Goal: Check status: Check status

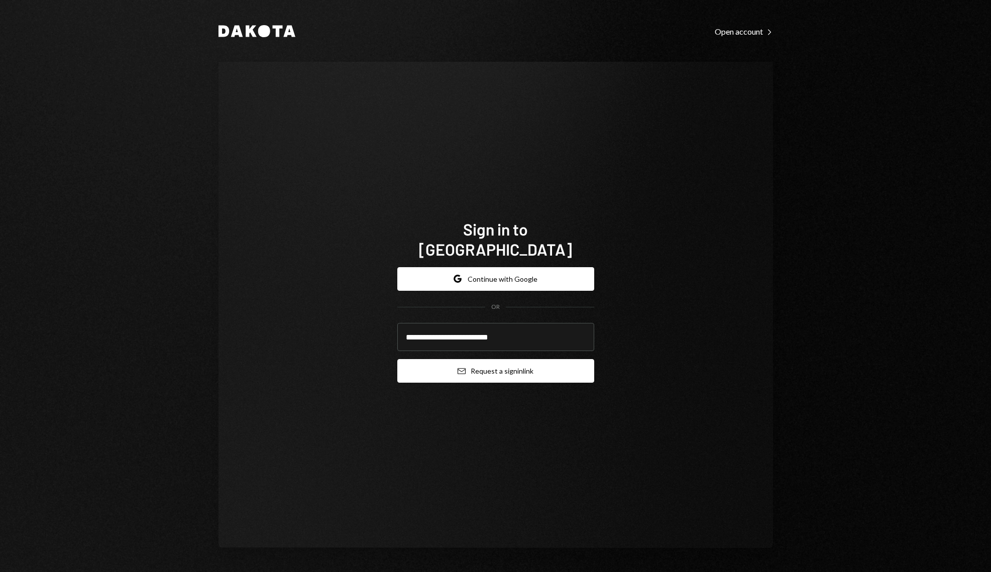
type input "**********"
click at [530, 359] on button "Email Request a sign in link" at bounding box center [495, 371] width 197 height 24
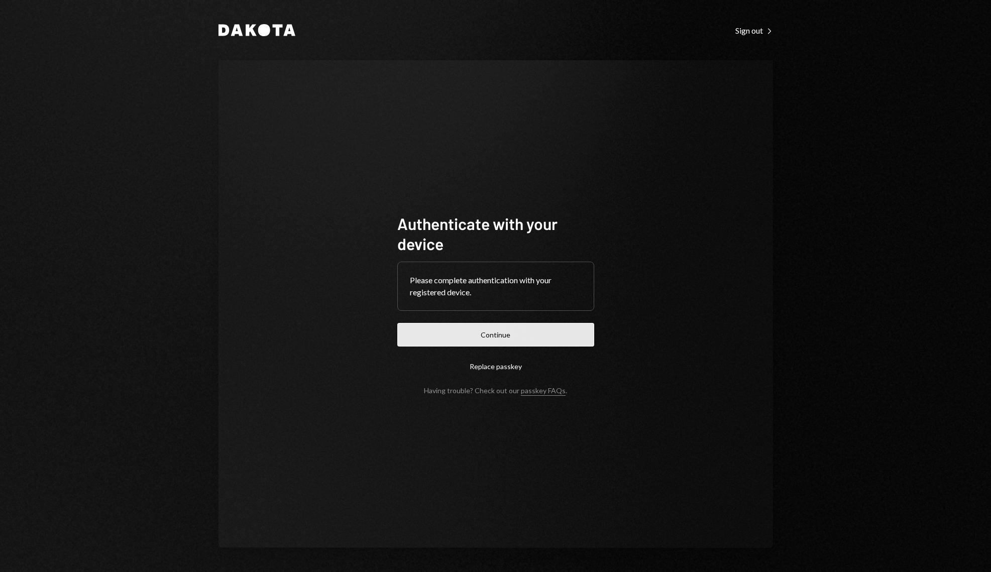
click at [488, 340] on button "Continue" at bounding box center [495, 335] width 197 height 24
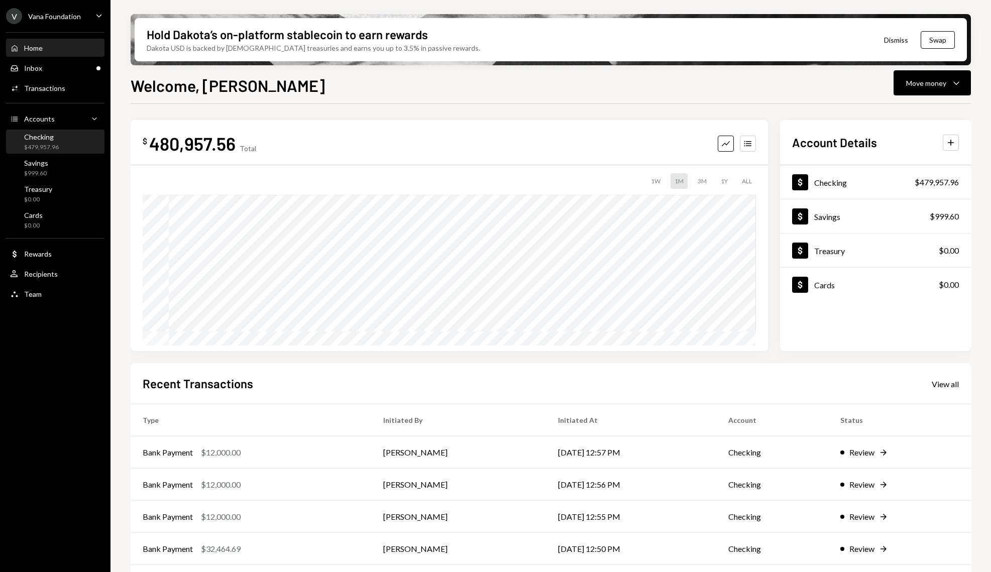
click at [43, 146] on div "$479,957.96" at bounding box center [41, 147] width 35 height 9
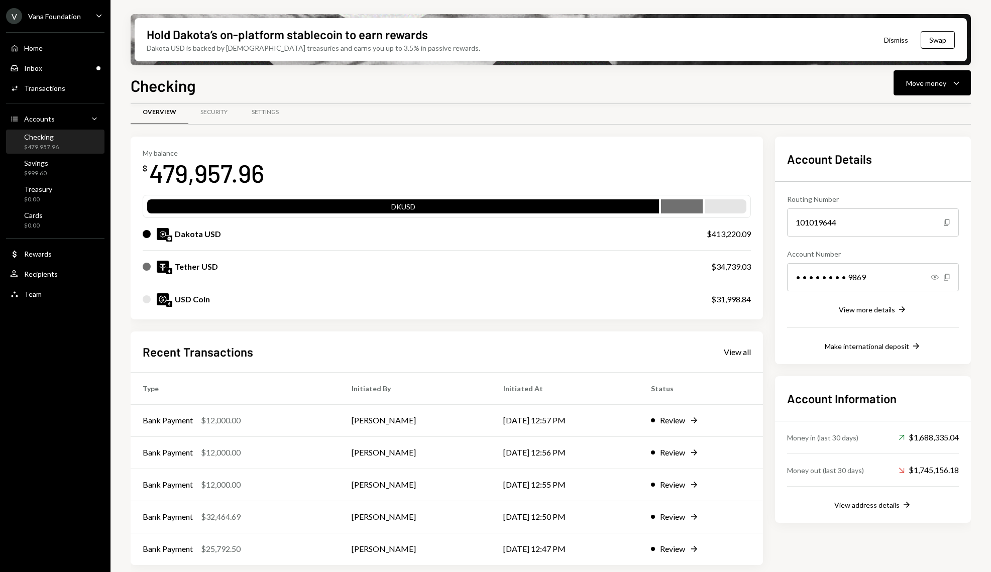
scroll to position [16, 0]
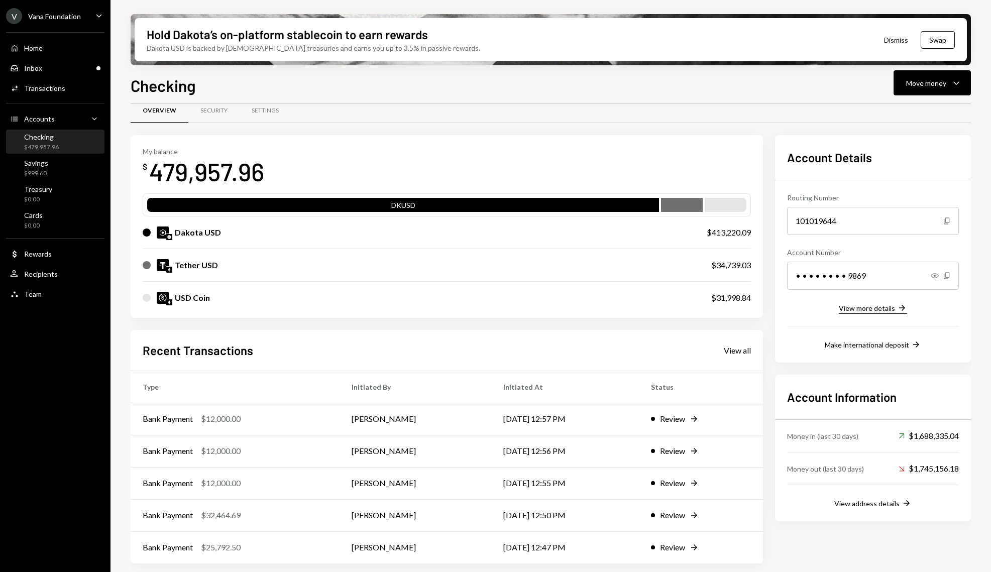
click at [903, 308] on icon "button" at bounding box center [902, 308] width 6 height 6
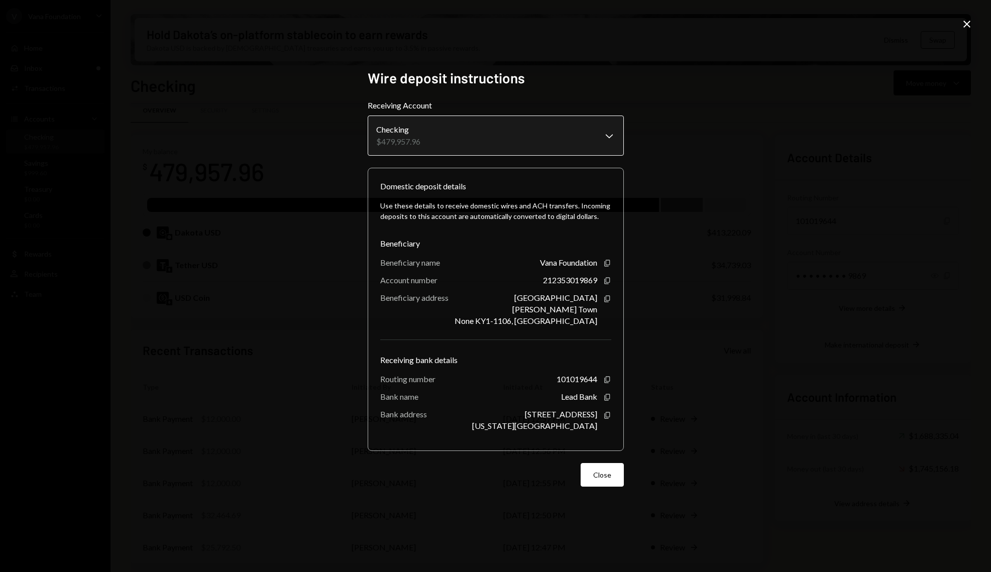
click at [587, 136] on body "V Vana Foundation Caret Down Home Home Inbox Inbox Activities Transactions Acco…" at bounding box center [495, 286] width 991 height 572
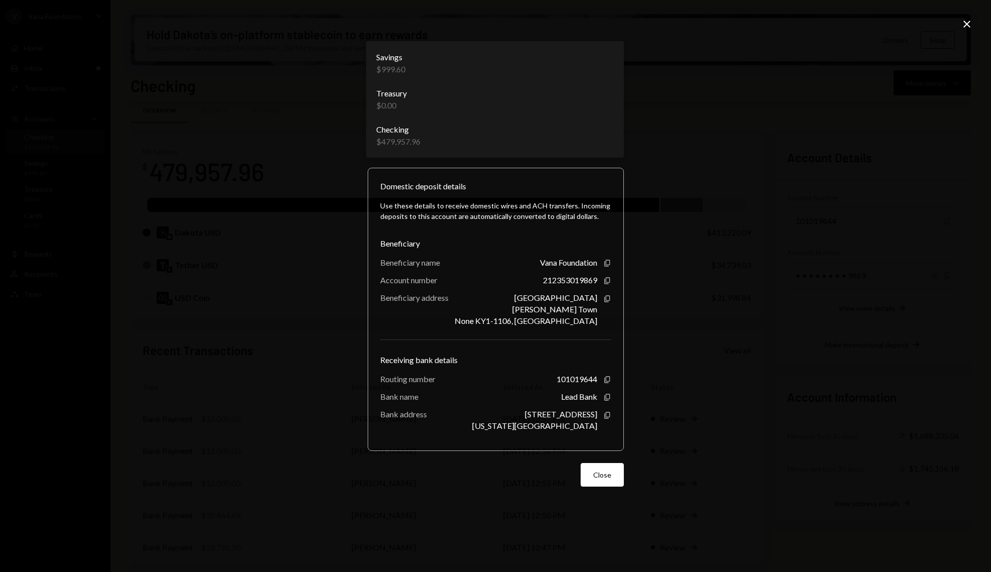
click at [693, 141] on div "**********" at bounding box center [495, 286] width 991 height 572
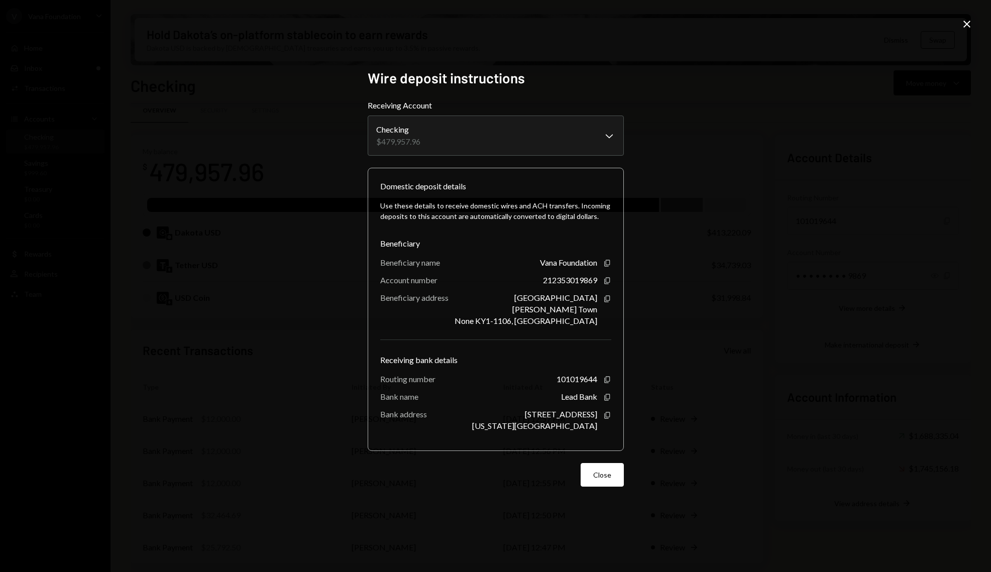
click at [697, 123] on div "**********" at bounding box center [495, 286] width 991 height 572
click at [140, 74] on div "**********" at bounding box center [495, 286] width 991 height 572
click at [278, 101] on div "**********" at bounding box center [495, 286] width 991 height 572
click at [705, 133] on div "**********" at bounding box center [495, 286] width 991 height 572
click at [977, 15] on div "**********" at bounding box center [495, 286] width 991 height 572
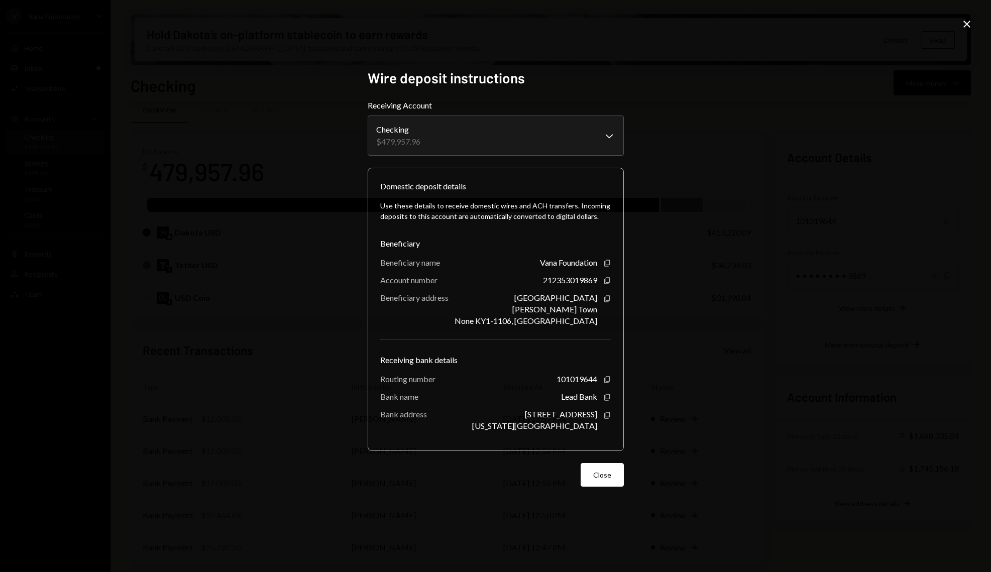
click at [969, 23] on icon "Close" at bounding box center [967, 24] width 12 height 12
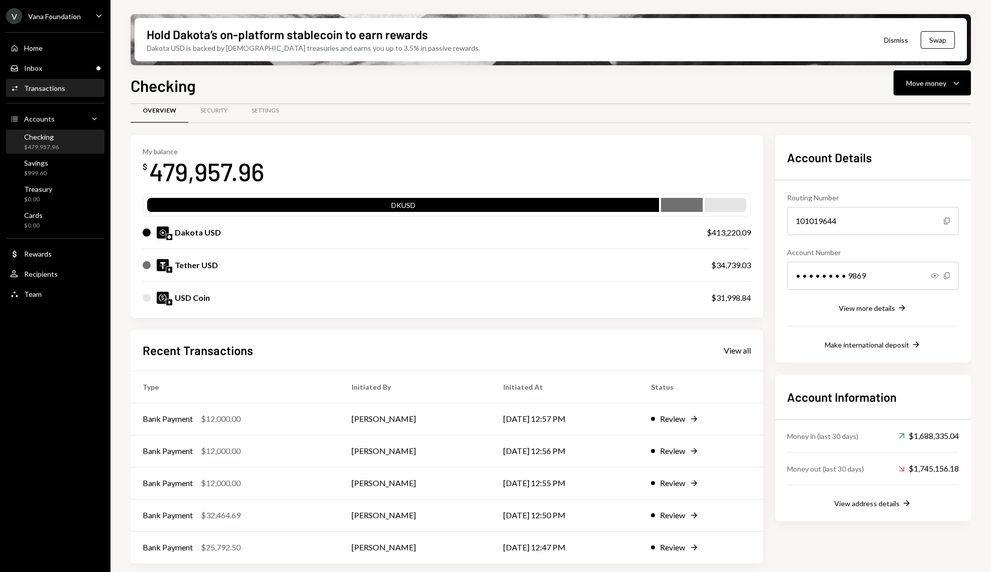
click at [59, 89] on div "Transactions" at bounding box center [44, 88] width 41 height 9
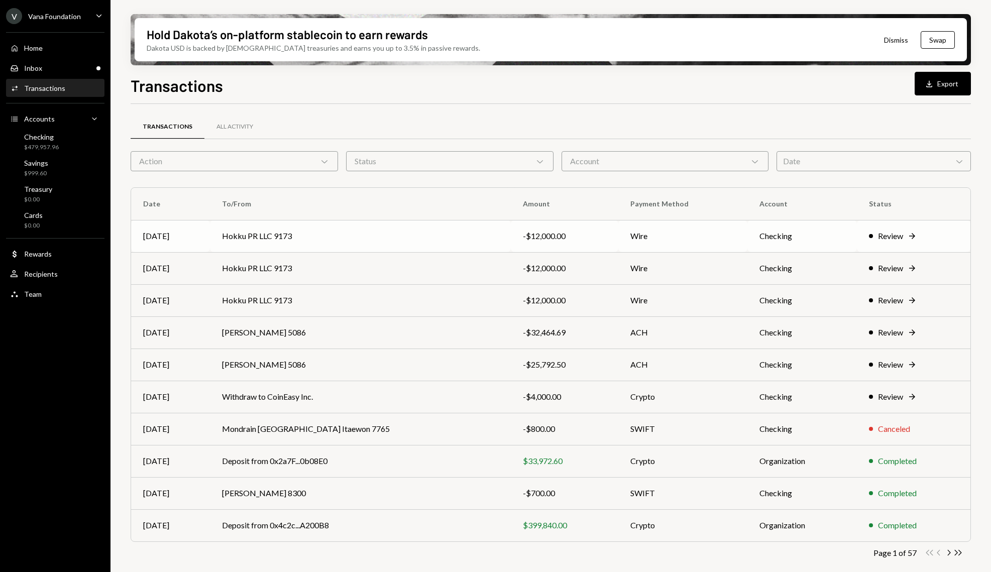
click at [747, 228] on td "Checking" at bounding box center [802, 236] width 110 height 32
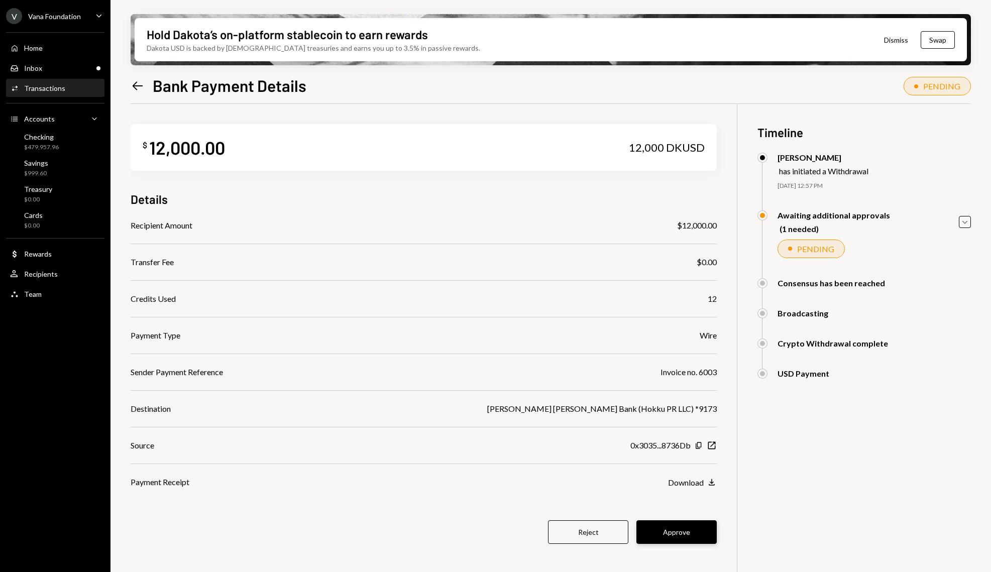
click at [670, 538] on button "Approve" at bounding box center [676, 532] width 80 height 24
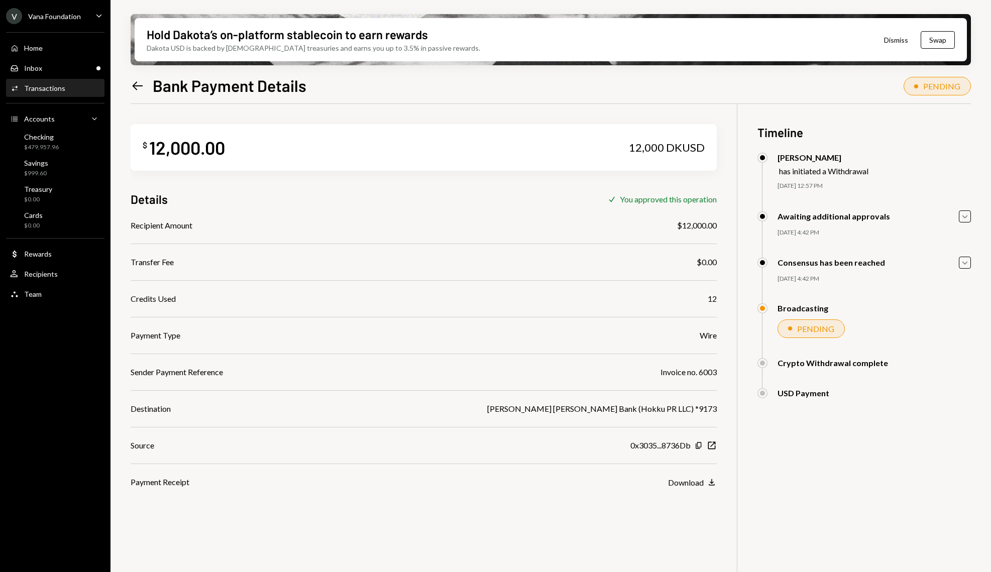
click at [141, 91] on icon "Left Arrow" at bounding box center [138, 86] width 14 height 14
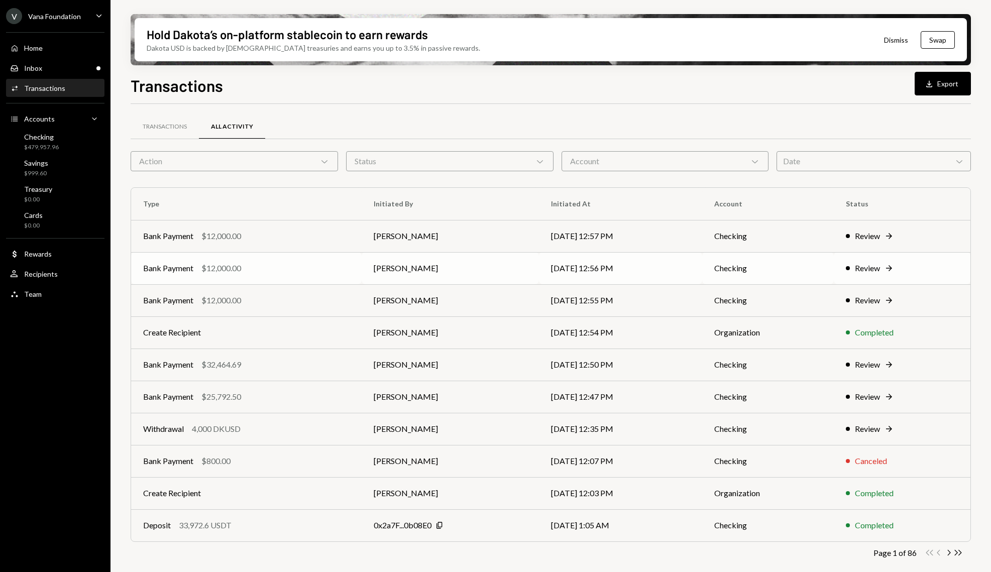
click at [892, 268] on icon at bounding box center [889, 268] width 6 height 6
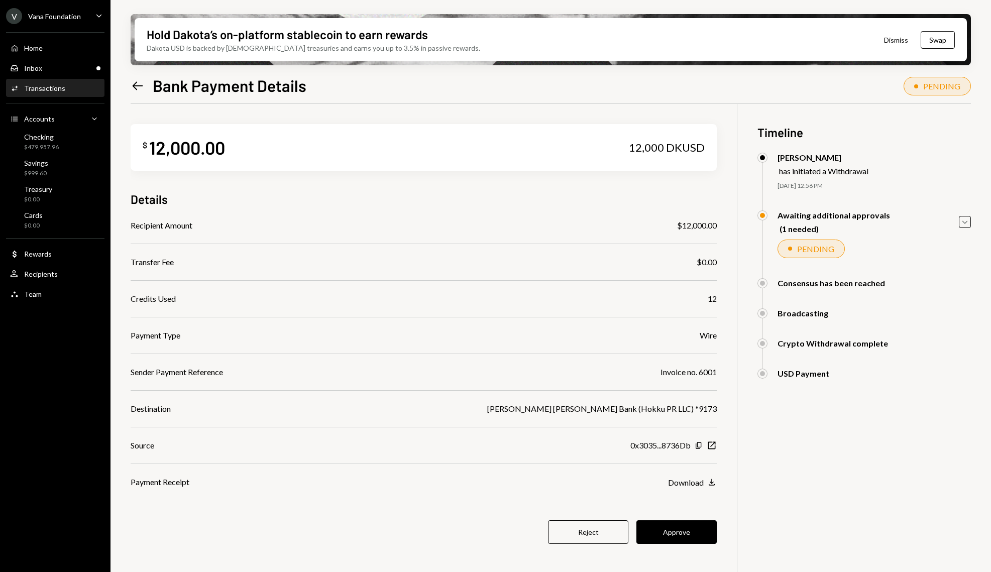
click at [682, 544] on button "Approve" at bounding box center [676, 532] width 80 height 24
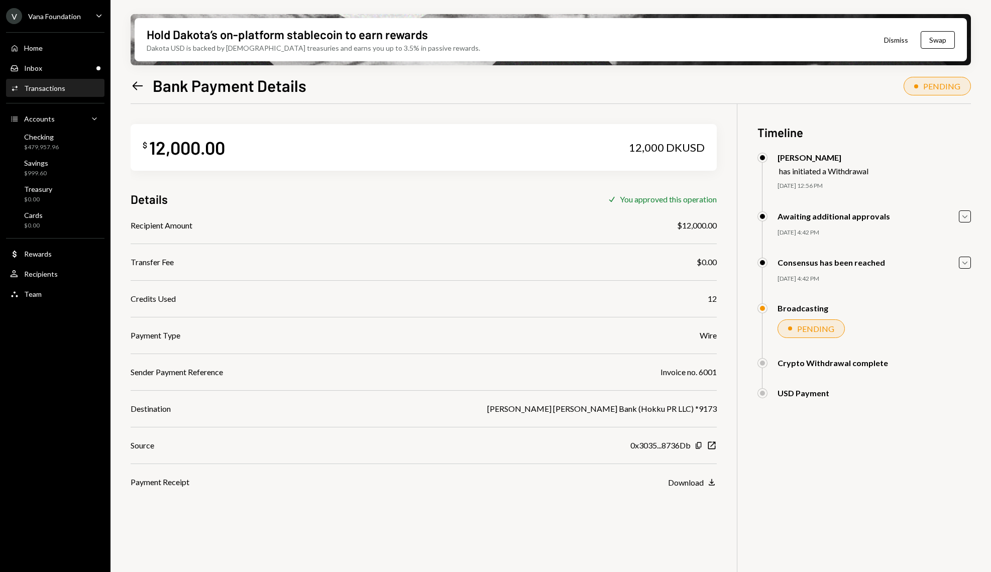
click at [136, 84] on icon "Left Arrow" at bounding box center [138, 86] width 14 height 14
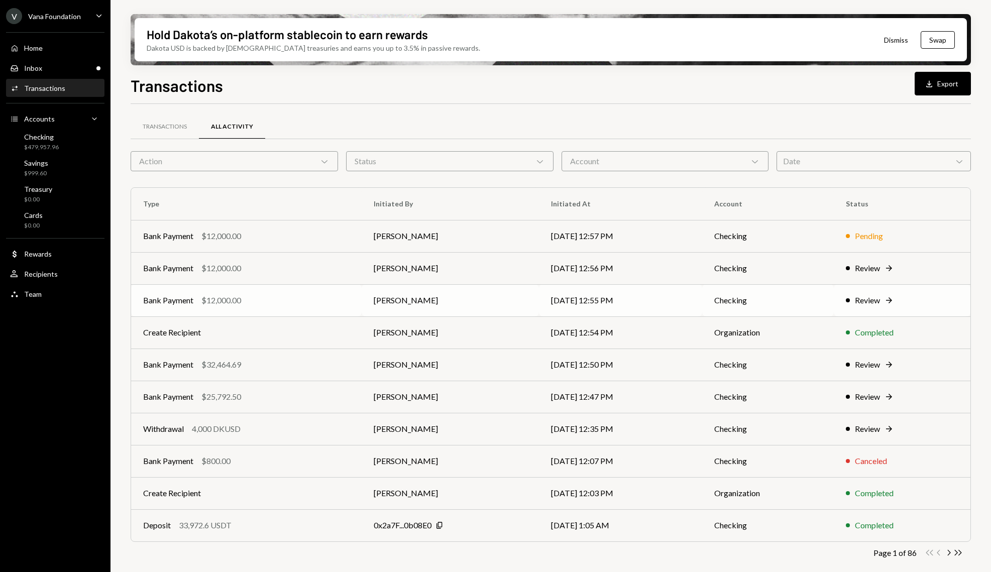
click at [865, 302] on div "Review" at bounding box center [867, 300] width 25 height 12
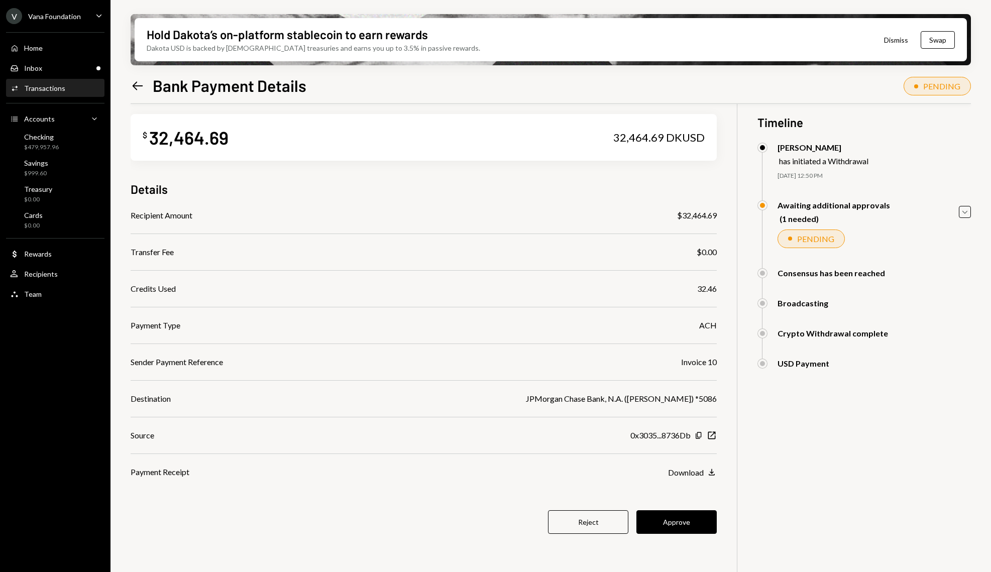
scroll to position [20, 0]
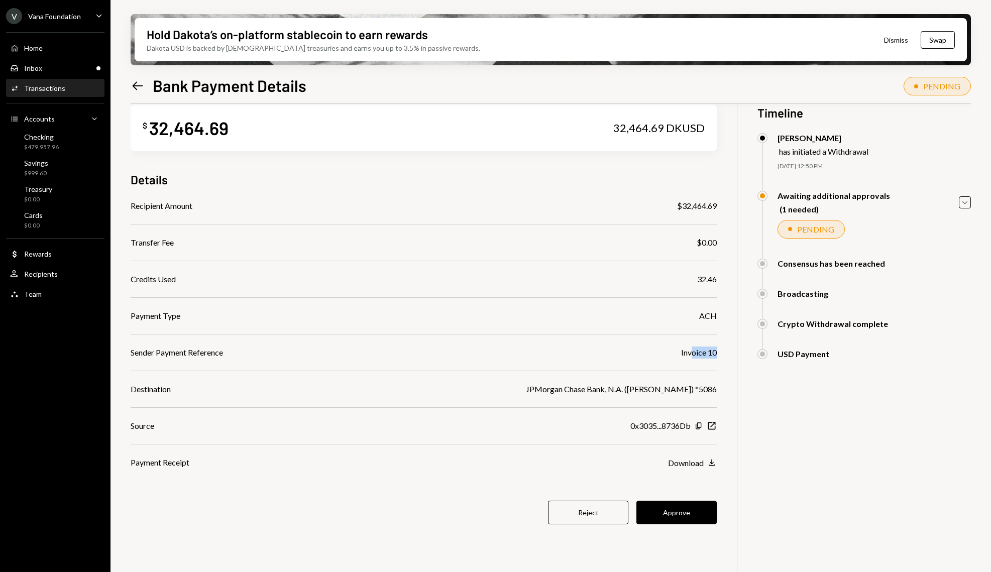
drag, startPoint x: 691, startPoint y: 357, endPoint x: 703, endPoint y: 359, distance: 12.2
click at [703, 359] on div "Recipient Amount $32,464.69 Transfer Fee $0.00 Credits Used 32.46 Payment Type …" at bounding box center [424, 334] width 586 height 269
click at [140, 85] on icon at bounding box center [138, 85] width 11 height 9
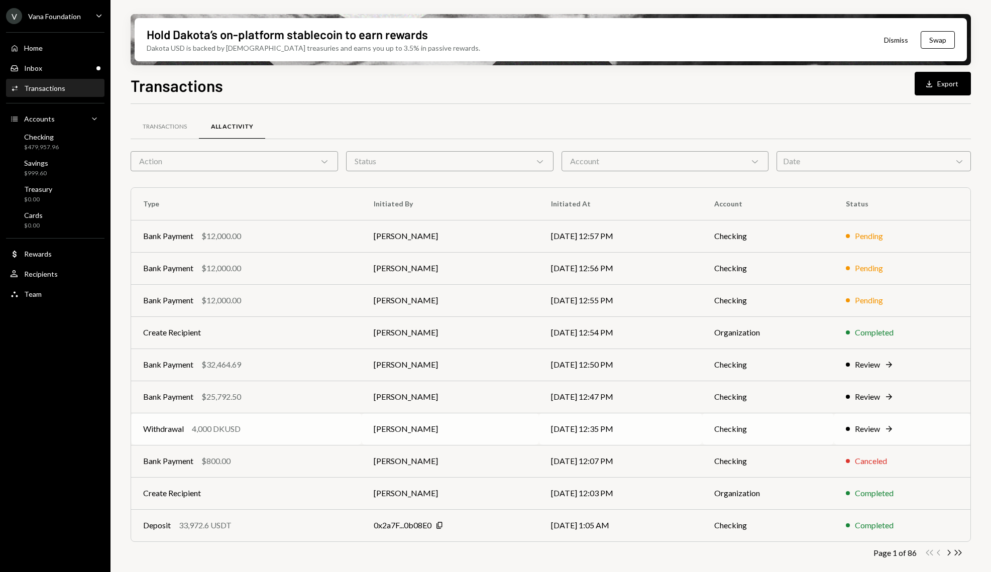
click at [874, 429] on div "Review" at bounding box center [867, 429] width 25 height 12
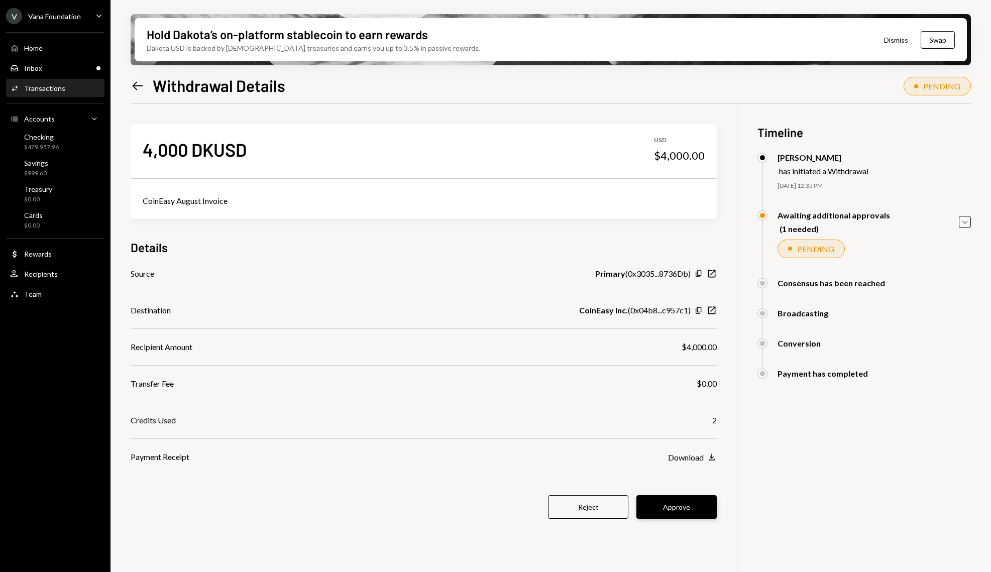
click at [686, 508] on button "Approve" at bounding box center [676, 507] width 80 height 24
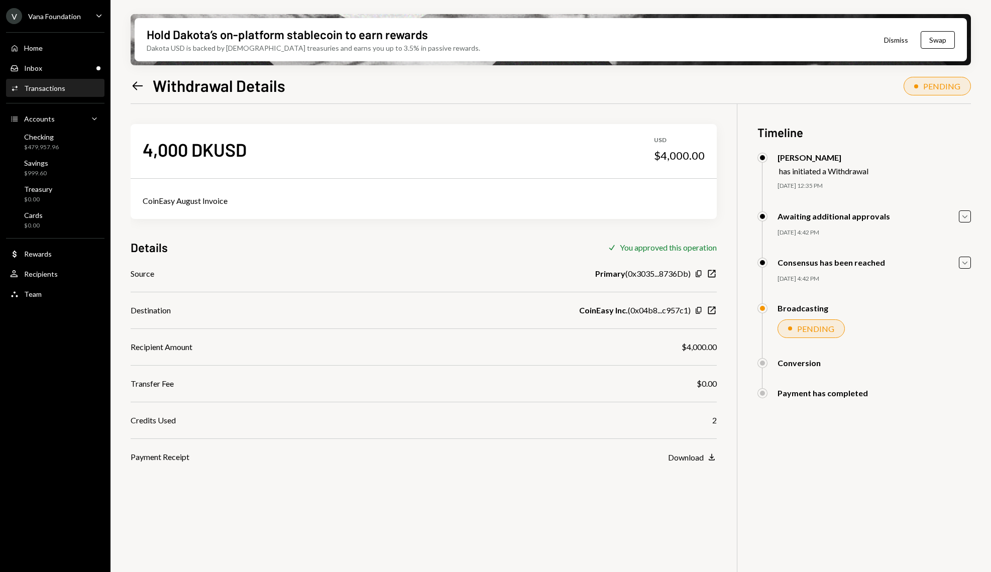
click at [144, 80] on icon "Left Arrow" at bounding box center [138, 86] width 14 height 14
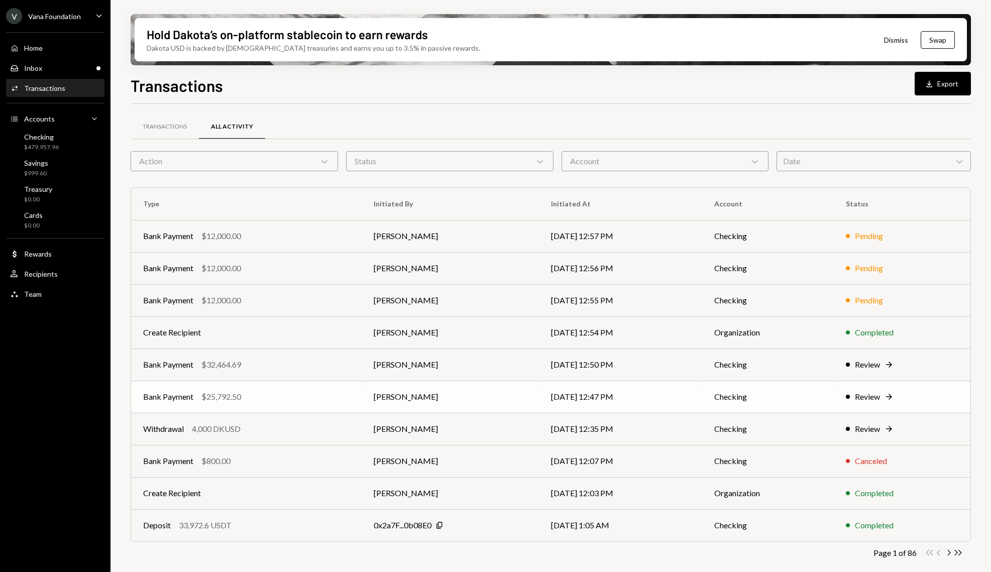
click at [893, 400] on icon "Right Arrow" at bounding box center [889, 397] width 10 height 10
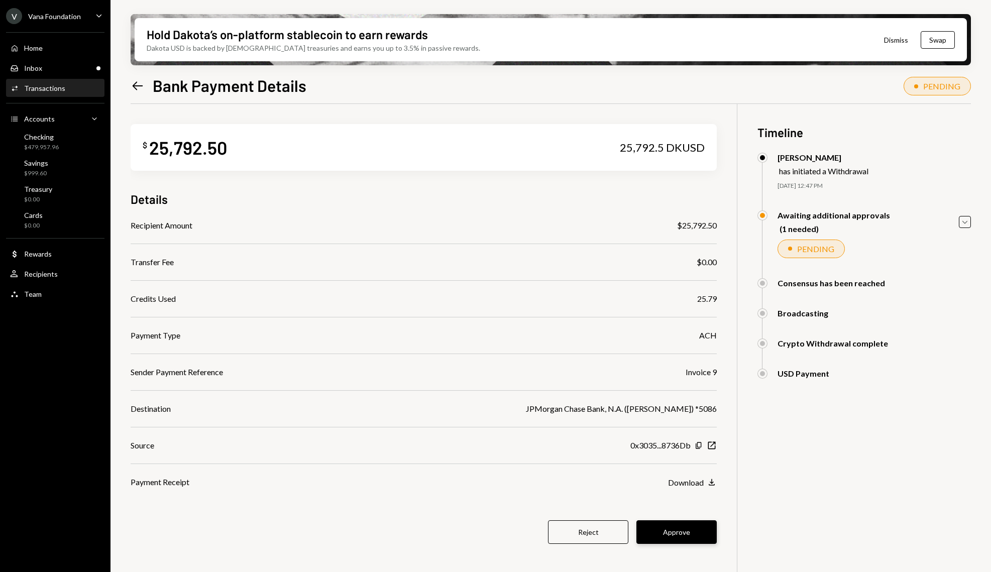
click at [709, 527] on button "Approve" at bounding box center [676, 532] width 80 height 24
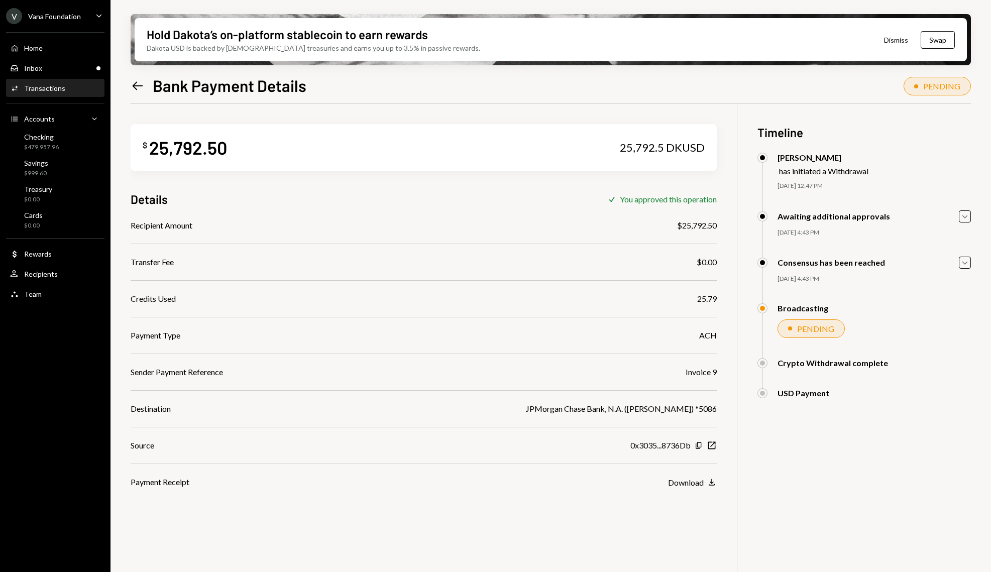
click at [146, 87] on div "Left Arrow Bank Payment Details" at bounding box center [219, 85] width 176 height 20
click at [140, 82] on icon "Left Arrow" at bounding box center [138, 86] width 14 height 14
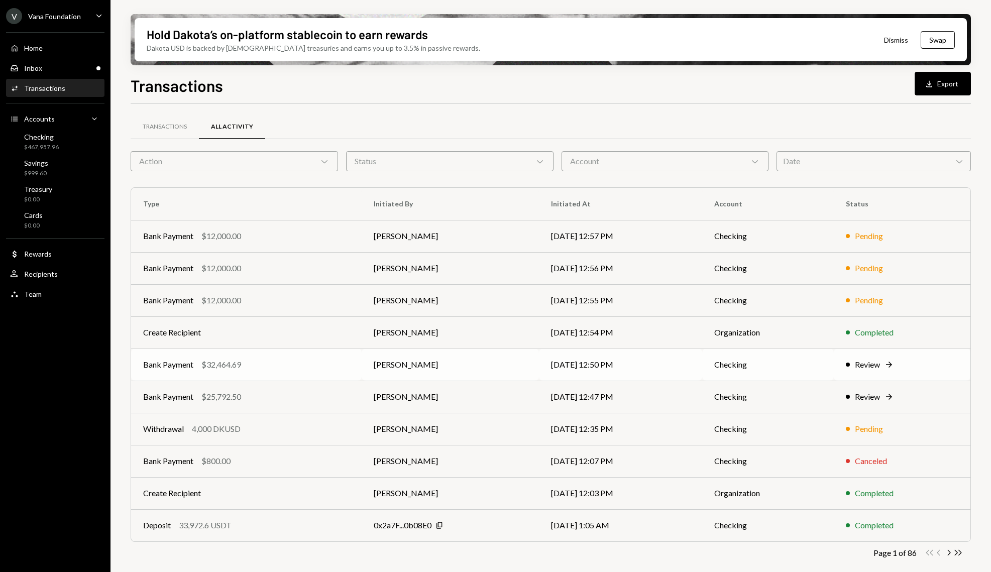
click at [906, 368] on div "Review Right Arrow" at bounding box center [902, 365] width 113 height 12
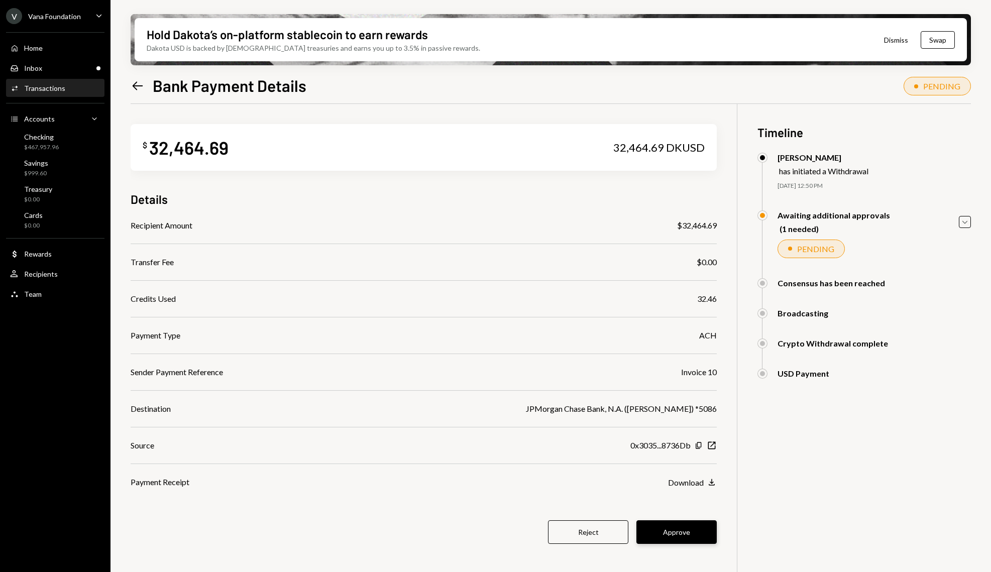
click at [691, 530] on button "Approve" at bounding box center [676, 532] width 80 height 24
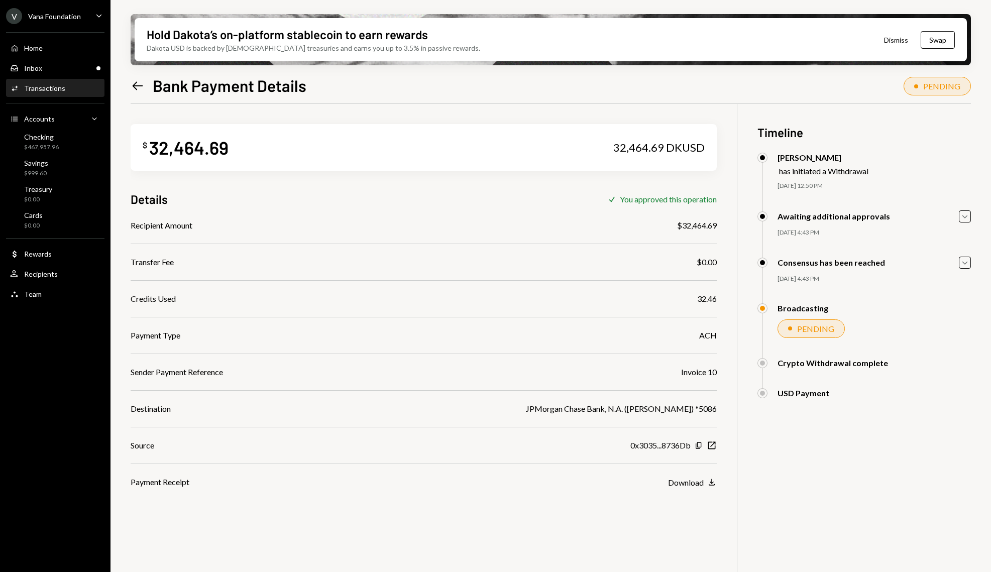
click at [135, 89] on icon "Left Arrow" at bounding box center [138, 86] width 14 height 14
